Goal: Task Accomplishment & Management: Manage account settings

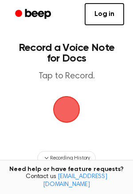
click at [64, 104] on span "button" at bounding box center [66, 109] width 25 height 25
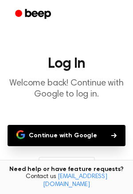
click at [102, 136] on button "Continue with Google" at bounding box center [67, 135] width 118 height 21
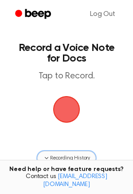
click at [67, 153] on button "Recording History" at bounding box center [66, 158] width 58 height 14
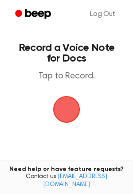
click at [70, 120] on span "button" at bounding box center [66, 109] width 25 height 25
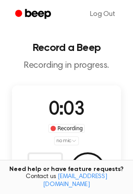
scroll to position [33, 0]
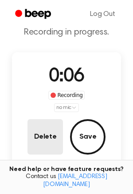
click at [56, 143] on button "Delete" at bounding box center [44, 136] width 35 height 35
